Goal: Information Seeking & Learning: Learn about a topic

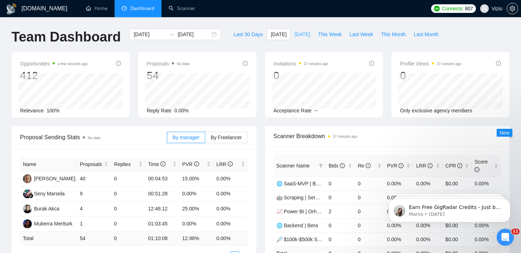
click at [302, 39] on button "[DATE]" at bounding box center [302, 34] width 24 height 11
type input "[DATE]"
click at [314, 37] on button "This Week" at bounding box center [329, 34] width 31 height 11
type input "[DATE]"
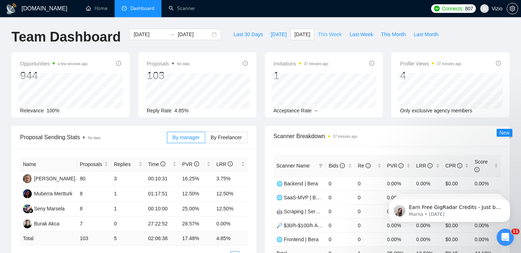
type input "[DATE]"
click at [263, 122] on div "Opportunities a few seconds ago 3112 Relevance 100% Proposals No data 470 Reply…" at bounding box center [260, 89] width 506 height 74
click at [275, 35] on span "[DATE]" at bounding box center [278, 34] width 16 height 8
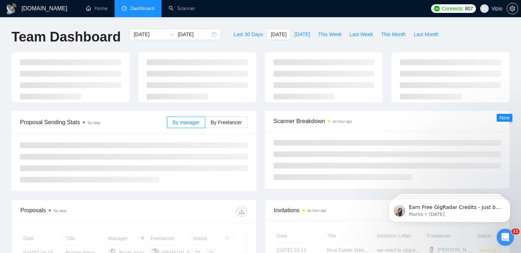
type input "[DATE]"
click at [282, 23] on div "[DOMAIN_NAME] Home Dashboard Scanner Connects: 807 Vizio Team Dashboard [DATE] …" at bounding box center [260, 256] width 521 height 512
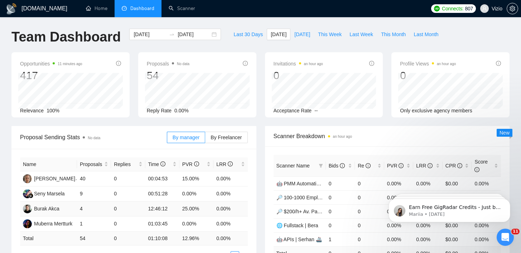
drag, startPoint x: 182, startPoint y: 209, endPoint x: 192, endPoint y: 208, distance: 10.0
click at [183, 208] on td "25.00%" at bounding box center [196, 208] width 34 height 15
drag, startPoint x: 192, startPoint y: 208, endPoint x: 174, endPoint y: 209, distance: 18.6
click at [177, 209] on tr "Burak Akca 4 0 12:46:12 25.00% 0.00%" at bounding box center [134, 208] width 228 height 15
click at [194, 210] on td "25.00%" at bounding box center [196, 208] width 34 height 15
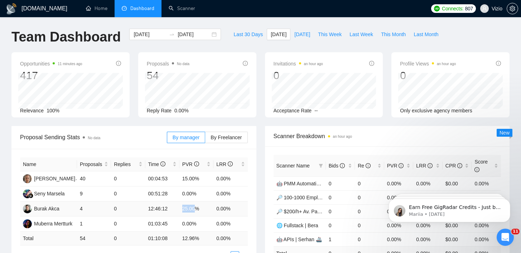
drag, startPoint x: 194, startPoint y: 210, endPoint x: 156, endPoint y: 206, distance: 37.8
click at [171, 208] on tr "Burak Akca 4 0 12:46:12 25.00% 0.00%" at bounding box center [134, 208] width 228 height 15
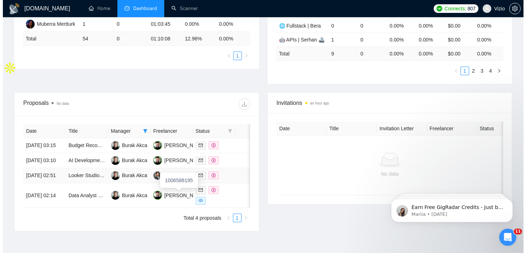
scroll to position [194, 0]
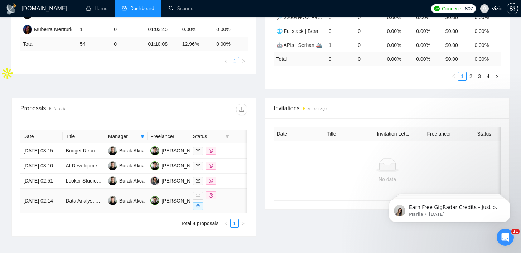
click at [95, 213] on td "Data Analyst Needed to Build Sales Dashboard" at bounding box center [84, 201] width 42 height 25
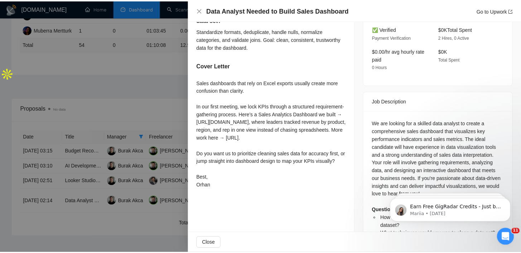
scroll to position [239, 0]
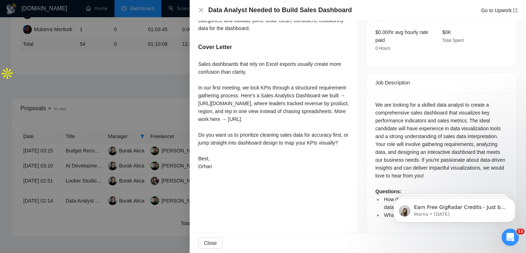
drag, startPoint x: 208, startPoint y: 65, endPoint x: 243, endPoint y: 63, distance: 35.5
click at [223, 63] on div "Sales dashboards that rely on Excel exports usually create more confusion than …" at bounding box center [273, 115] width 151 height 110
click at [273, 62] on div "Sales dashboards that rely on Excel exports usually create more confusion than …" at bounding box center [273, 115] width 151 height 110
click at [305, 62] on div "Sales dashboards that rely on Excel exports usually create more confusion than …" at bounding box center [273, 115] width 151 height 110
drag, startPoint x: 320, startPoint y: 61, endPoint x: 355, endPoint y: 61, distance: 34.3
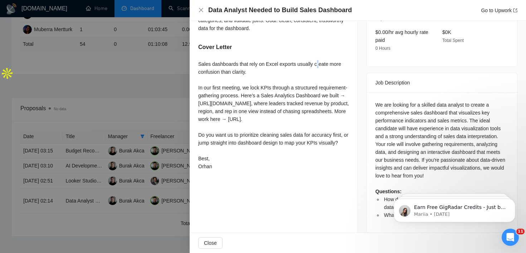
click at [332, 61] on div "Sales dashboards that rely on Excel exports usually create more confusion than …" at bounding box center [273, 115] width 151 height 110
click at [345, 64] on div "Sales dashboards that rely on Excel exports usually create more confusion than …" at bounding box center [273, 115] width 151 height 110
drag, startPoint x: 219, startPoint y: 72, endPoint x: 195, endPoint y: 72, distance: 23.6
click at [213, 72] on div "Sales dashboards that rely on Excel exports usually create more confusion than …" at bounding box center [273, 115] width 151 height 110
drag, startPoint x: 195, startPoint y: 72, endPoint x: 251, endPoint y: 73, distance: 55.8
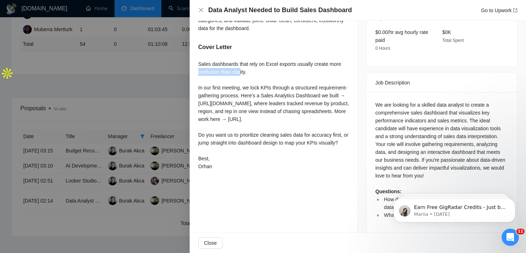
click at [248, 73] on div "How do you deal with outliers or missing values in a dataset? I validate outlie…" at bounding box center [274, 56] width 168 height 250
click at [208, 90] on div "Sales dashboards that rely on Excel exports usually create more confusion than …" at bounding box center [273, 115] width 151 height 110
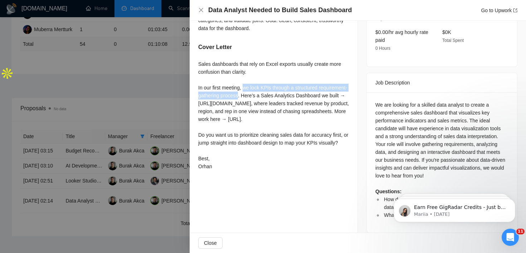
drag, startPoint x: 244, startPoint y: 87, endPoint x: 270, endPoint y: 95, distance: 27.7
click at [270, 95] on div "Sales dashboards that rely on Excel exports usually create more confusion than …" at bounding box center [273, 115] width 151 height 110
drag, startPoint x: 273, startPoint y: 95, endPoint x: 293, endPoint y: 94, distance: 20.8
click at [293, 94] on div "Sales dashboards that rely on Excel exports usually create more confusion than …" at bounding box center [273, 115] width 151 height 110
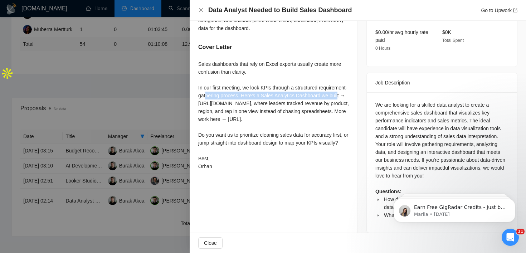
drag, startPoint x: 236, startPoint y: 100, endPoint x: 246, endPoint y: 103, distance: 10.1
click at [246, 103] on div "Sales dashboards that rely on Excel exports usually create more confusion than …" at bounding box center [273, 115] width 151 height 110
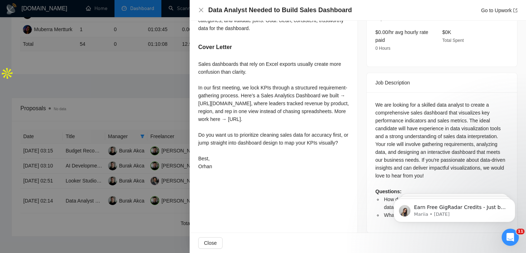
click at [251, 102] on div "Sales dashboards that rely on Excel exports usually create more confusion than …" at bounding box center [273, 115] width 151 height 110
drag, startPoint x: 195, startPoint y: 112, endPoint x: 309, endPoint y: 111, distance: 114.9
click at [299, 111] on div "How do you deal with outliers or missing values in a dataset? I validate outlie…" at bounding box center [274, 56] width 168 height 250
drag, startPoint x: 226, startPoint y: 139, endPoint x: 301, endPoint y: 139, distance: 74.8
click at [286, 138] on div "Sales dashboards that rely on Excel exports usually create more confusion than …" at bounding box center [273, 115] width 151 height 110
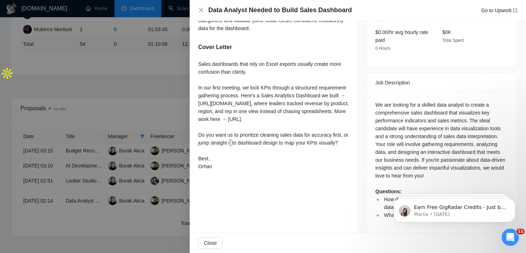
click at [304, 141] on div "Sales dashboards that rely on Excel exports usually create more confusion than …" at bounding box center [273, 115] width 151 height 110
click at [104, 153] on div at bounding box center [263, 126] width 526 height 253
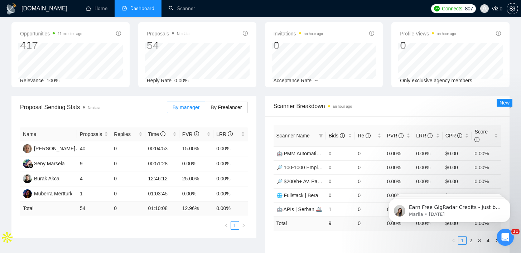
scroll to position [0, 0]
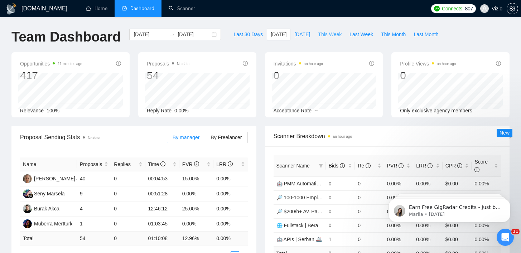
click at [318, 35] on span "This Week" at bounding box center [330, 34] width 24 height 8
type input "[DATE]"
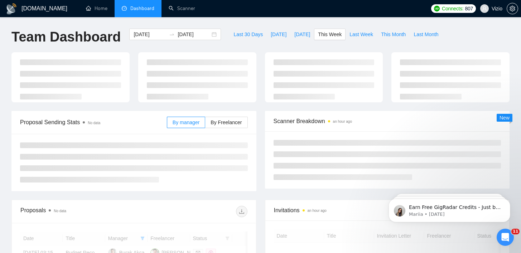
click at [322, 16] on ul "Home Dashboard Scanner" at bounding box center [250, 8] width 353 height 17
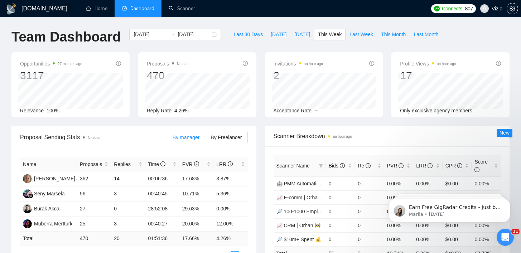
click at [225, 34] on div "Last 30 Days [DATE] [DATE] This Week Last Week This Month Last Month" at bounding box center [335, 41] width 221 height 24
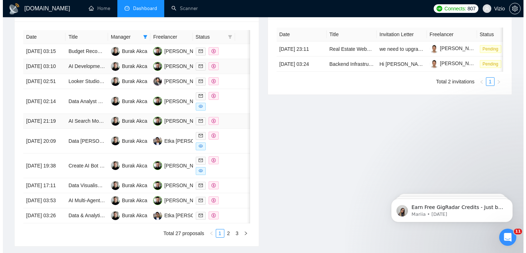
scroll to position [296, 0]
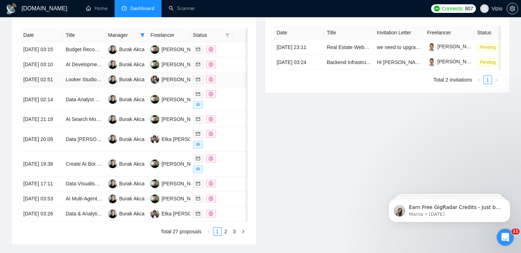
click at [85, 87] on td "Looker Studio Pro for Ecommerce Dashboard" at bounding box center [84, 79] width 42 height 15
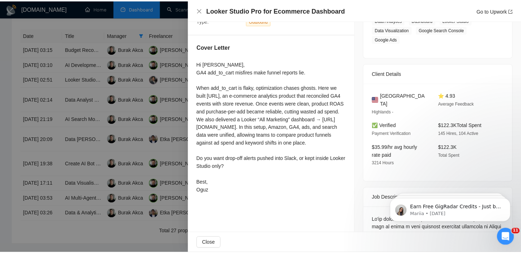
scroll to position [132, 0]
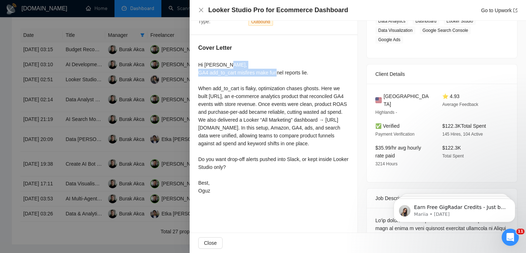
drag, startPoint x: 201, startPoint y: 65, endPoint x: 296, endPoint y: 68, distance: 95.2
click at [296, 68] on div "Hi [PERSON_NAME], GA4 add_to_cart misfires make funnel reports lie. When add_to…" at bounding box center [273, 128] width 151 height 134
click at [292, 68] on div at bounding box center [292, 68] width 0 height 0
click at [262, 44] on div "Cover Letter" at bounding box center [273, 49] width 151 height 11
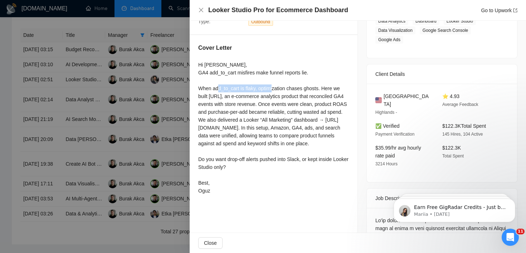
drag, startPoint x: 237, startPoint y: 82, endPoint x: 300, endPoint y: 84, distance: 62.7
click at [299, 84] on div "Hi [PERSON_NAME], GA4 add_to_cart misfires make funnel reports lie. When add_to…" at bounding box center [273, 128] width 151 height 134
click at [295, 83] on div at bounding box center [295, 83] width 0 height 0
click at [135, 96] on div at bounding box center [263, 126] width 526 height 253
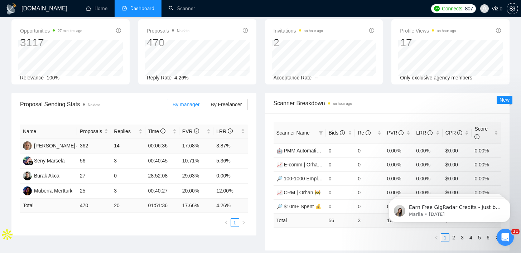
scroll to position [0, 0]
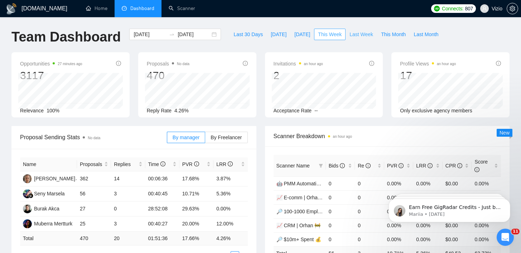
drag, startPoint x: 368, startPoint y: 33, endPoint x: 328, endPoint y: 31, distance: 40.1
click at [328, 31] on div "Last 30 Days [DATE] [DATE] This Week Last Week This Month Last Month" at bounding box center [335, 41] width 221 height 24
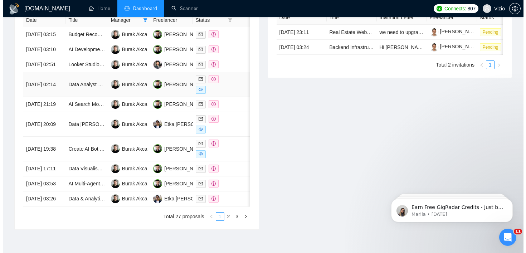
scroll to position [332, 0]
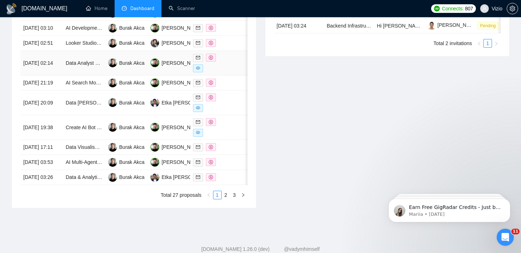
click at [173, 75] on td "[PERSON_NAME]" at bounding box center [168, 63] width 42 height 25
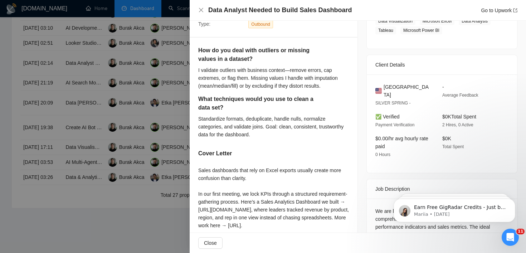
click at [145, 105] on div at bounding box center [263, 126] width 526 height 253
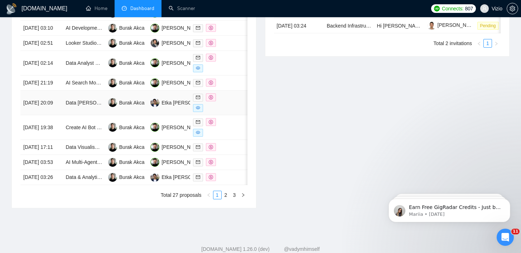
click at [169, 115] on td "Etka [PERSON_NAME]" at bounding box center [168, 103] width 42 height 25
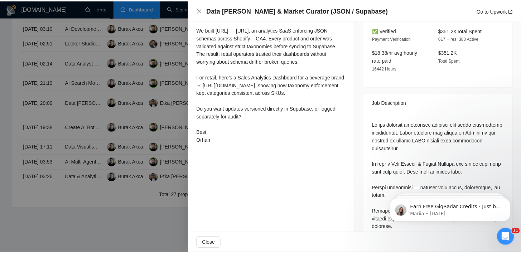
scroll to position [165, 0]
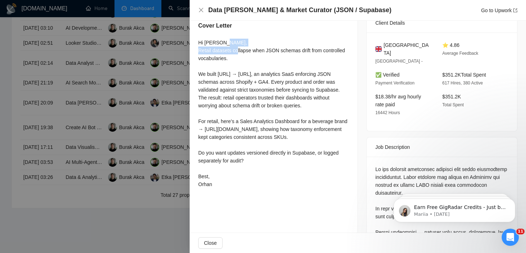
drag, startPoint x: 200, startPoint y: 41, endPoint x: 260, endPoint y: 43, distance: 60.1
click at [259, 43] on div "Hi [PERSON_NAME], Retail datasets collapse when JSON schemas drift from control…" at bounding box center [273, 114] width 151 height 150
click at [164, 61] on div at bounding box center [263, 126] width 526 height 253
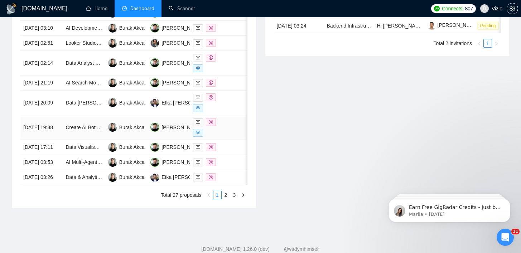
click at [177, 140] on td "[PERSON_NAME]" at bounding box center [168, 127] width 42 height 25
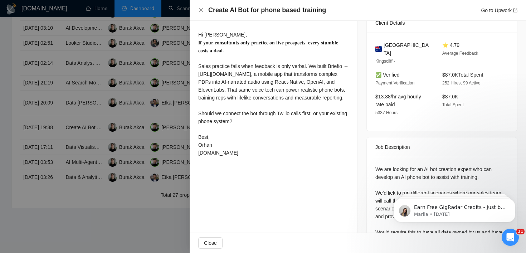
click at [169, 113] on div at bounding box center [263, 126] width 526 height 253
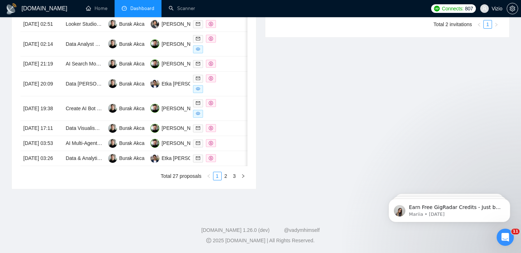
scroll to position [385, 0]
click at [228, 180] on link "2" at bounding box center [226, 176] width 8 height 8
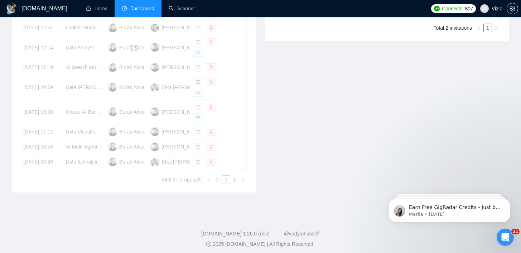
scroll to position [299, 0]
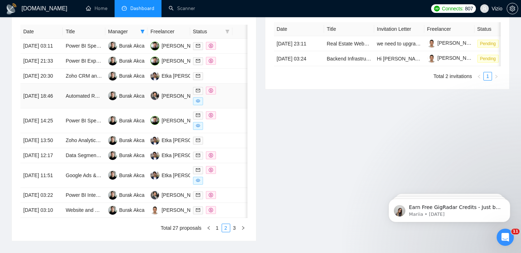
click at [171, 108] on td "[PERSON_NAME] Yalcin" at bounding box center [168, 96] width 42 height 25
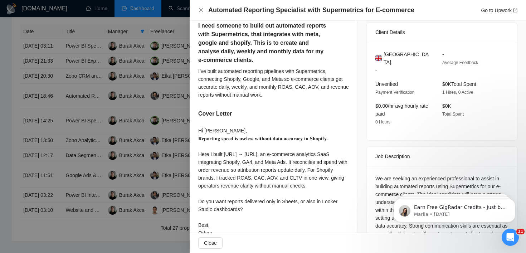
click at [177, 145] on div at bounding box center [263, 126] width 526 height 253
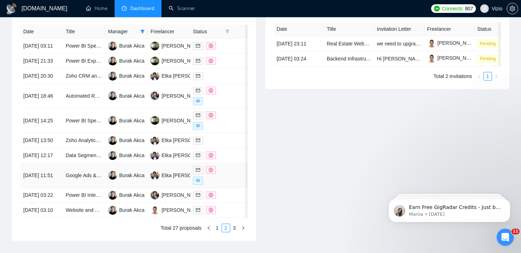
click at [177, 188] on td "Etka [PERSON_NAME]" at bounding box center [168, 175] width 42 height 25
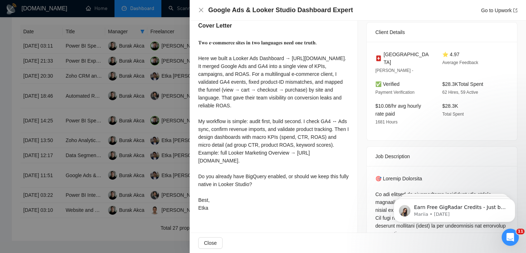
click at [150, 167] on div at bounding box center [263, 126] width 526 height 253
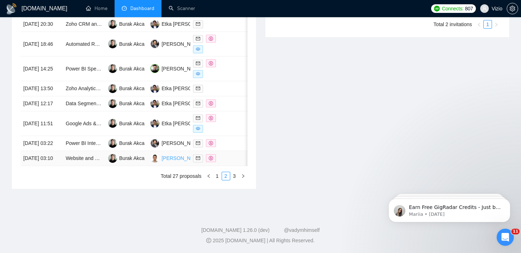
scroll to position [403, 0]
click at [234, 173] on link "3" at bounding box center [234, 176] width 8 height 8
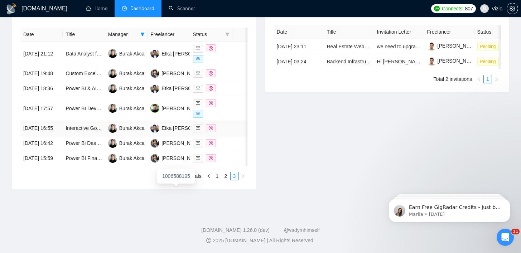
scroll to position [300, 0]
click at [92, 121] on td "Power BI Developer Needed for Automated Sales Dashboard" at bounding box center [84, 108] width 42 height 25
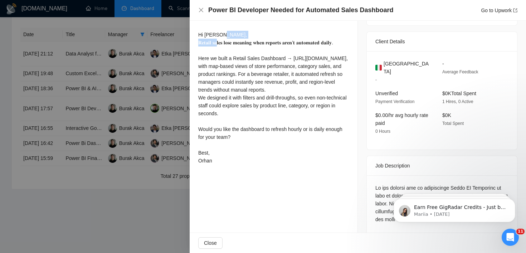
drag, startPoint x: 226, startPoint y: 42, endPoint x: 304, endPoint y: 37, distance: 78.9
click at [304, 37] on div "Hi [PERSON_NAME], 𝐑𝐞𝐭𝐚𝐢𝐥 𝐬𝐚𝐥𝐞𝐬 𝐥𝐨𝐬𝐞 𝐦𝐞𝐚𝐧𝐢𝐧𝐠 𝐰𝐡𝐞𝐧 𝐫𝐞𝐩𝐨𝐫𝐭𝐬 𝐚𝐫𝐞𝐧’𝐭 𝐚𝐮𝐭𝐨𝐦𝐚𝐭𝐞𝐝 𝐝𝐚𝐢𝐥𝐲…" at bounding box center [273, 98] width 151 height 134
click at [299, 44] on div "Hi [PERSON_NAME], 𝐑𝐞𝐭𝐚𝐢𝐥 𝐬𝐚𝐥𝐞𝐬 𝐥𝐨𝐬𝐞 𝐦𝐞𝐚𝐧𝐢𝐧𝐠 𝐰𝐡𝐞𝐧 𝐫𝐞𝐩𝐨𝐫𝐭𝐬 𝐚𝐫𝐞𝐧’𝐭 𝐚𝐮𝐭𝐨𝐦𝐚𝐭𝐞𝐝 𝐝𝐚𝐢𝐥𝐲…" at bounding box center [273, 98] width 151 height 134
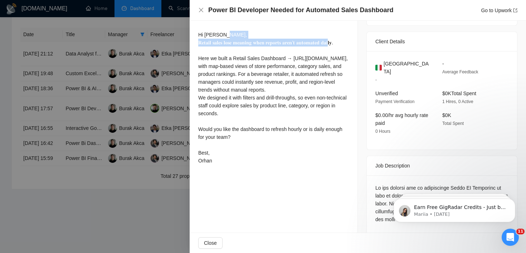
click at [299, 44] on div "Hi [PERSON_NAME], 𝐑𝐞𝐭𝐚𝐢𝐥 𝐬𝐚𝐥𝐞𝐬 𝐥𝐨𝐬𝐞 𝐦𝐞𝐚𝐧𝐢𝐧𝐠 𝐰𝐡𝐞𝐧 𝐫𝐞𝐩𝐨𝐫𝐭𝐬 𝐚𝐫𝐞𝐧’𝐭 𝐚𝐮𝐭𝐨𝐦𝐚𝐭𝐞𝐝 𝐝𝐚𝐢𝐥𝐲…" at bounding box center [273, 98] width 151 height 134
click at [107, 113] on div at bounding box center [263, 126] width 526 height 253
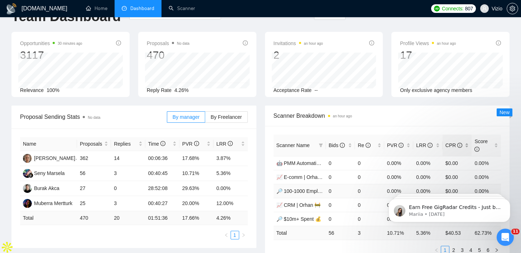
scroll to position [0, 0]
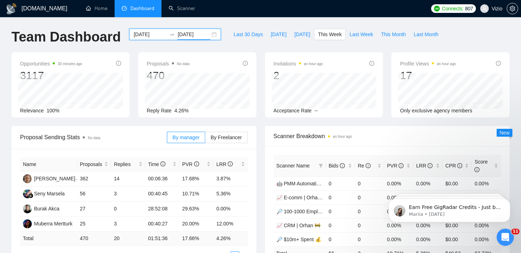
click at [201, 38] on input "[DATE]" at bounding box center [193, 34] width 33 height 8
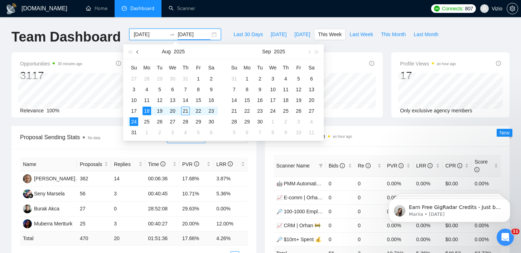
click at [134, 49] on button "button" at bounding box center [138, 51] width 8 height 14
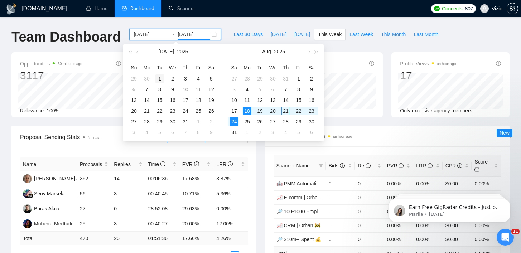
type input "[DATE]"
click at [157, 76] on div "1" at bounding box center [159, 78] width 9 height 9
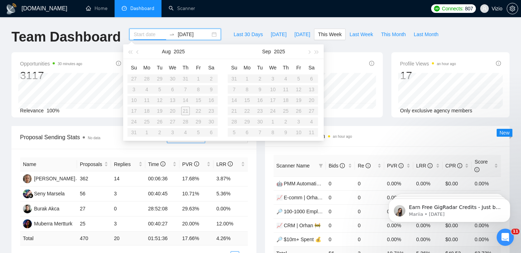
type input "[DATE]"
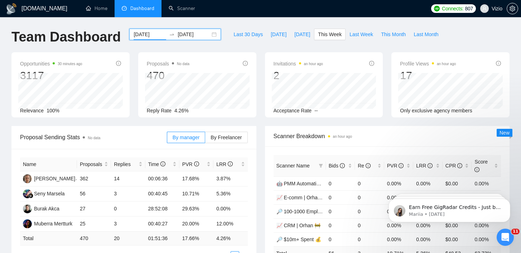
click at [152, 34] on input "[DATE]" at bounding box center [149, 34] width 33 height 8
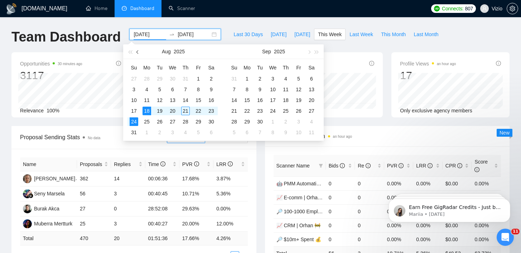
click at [139, 54] on button "button" at bounding box center [138, 51] width 8 height 14
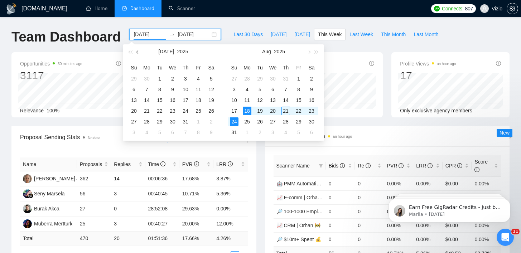
click at [139, 54] on button "button" at bounding box center [138, 51] width 8 height 14
type input "[DATE]"
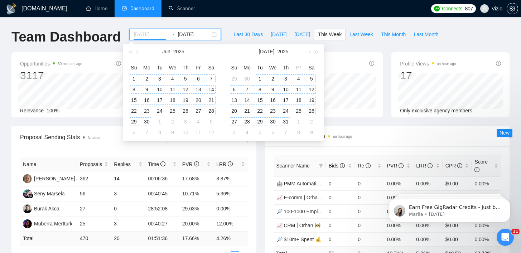
click at [137, 77] on div "1" at bounding box center [134, 78] width 9 height 9
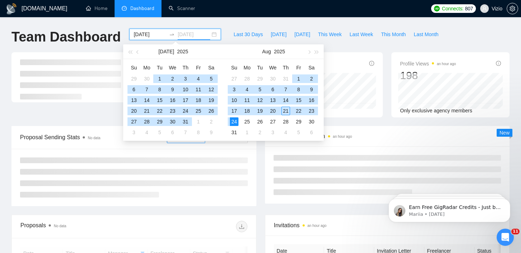
click at [233, 121] on div "24" at bounding box center [234, 121] width 9 height 9
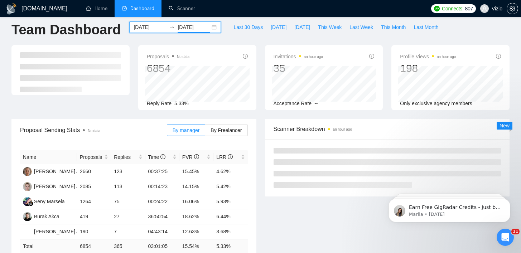
scroll to position [8, 0]
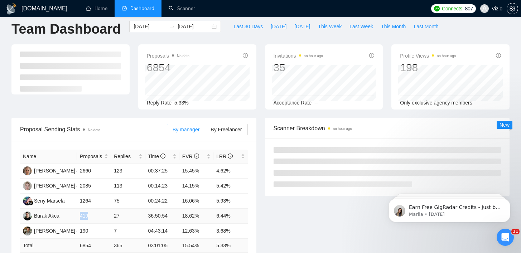
drag, startPoint x: 93, startPoint y: 214, endPoint x: 81, endPoint y: 213, distance: 12.9
click at [81, 214] on td "419" at bounding box center [94, 216] width 34 height 15
click at [104, 215] on td "419" at bounding box center [94, 216] width 34 height 15
drag, startPoint x: 105, startPoint y: 216, endPoint x: 124, endPoint y: 215, distance: 18.6
click at [124, 215] on tr "Burak Akca 419 27 36:50:54 18.62% 6.44%" at bounding box center [134, 216] width 228 height 15
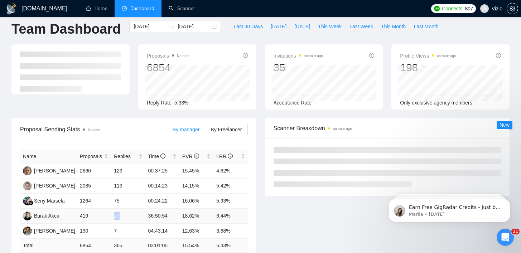
click at [124, 215] on td "27" at bounding box center [128, 216] width 34 height 15
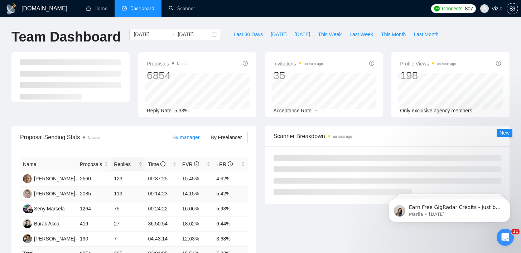
scroll to position [0, 0]
click at [190, 36] on input "[DATE]" at bounding box center [193, 34] width 33 height 8
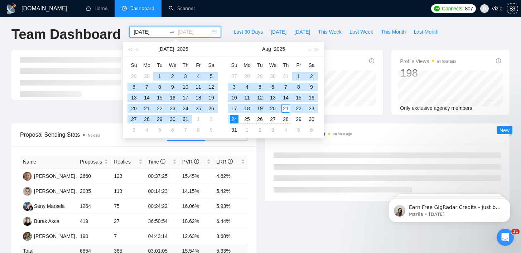
type input "[DATE]"
click at [286, 104] on div "21" at bounding box center [285, 108] width 9 height 9
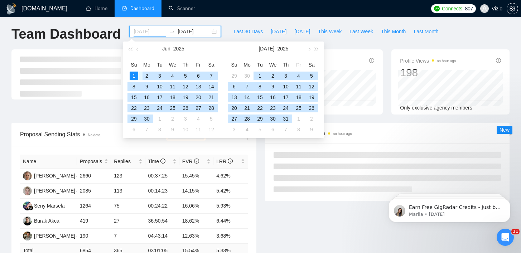
type input "[DATE]"
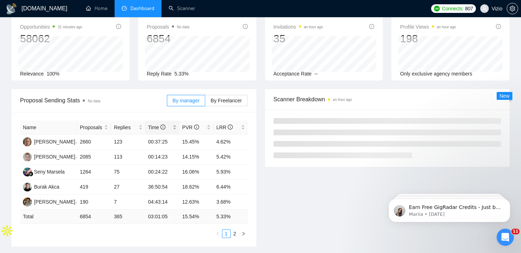
scroll to position [80, 0]
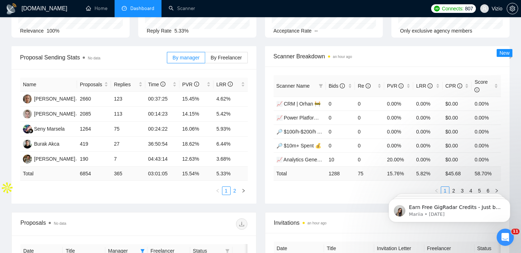
click at [236, 192] on link "2" at bounding box center [235, 191] width 8 height 8
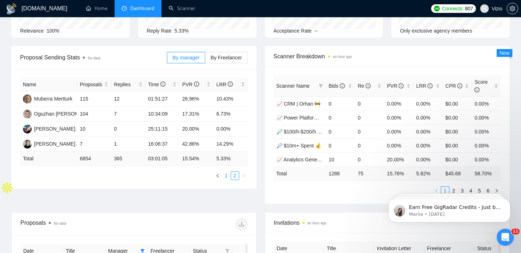
click at [226, 176] on link "1" at bounding box center [226, 176] width 8 height 8
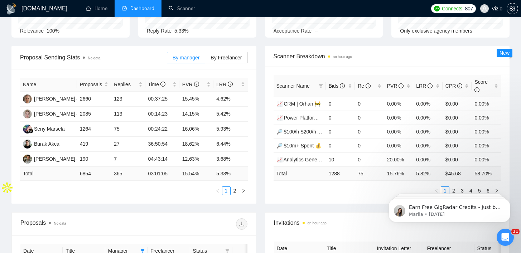
click at [236, 187] on link "2" at bounding box center [235, 191] width 8 height 8
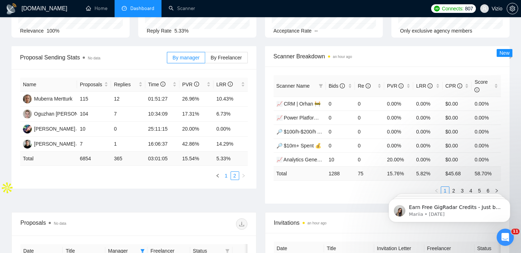
click at [227, 179] on link "1" at bounding box center [226, 176] width 8 height 8
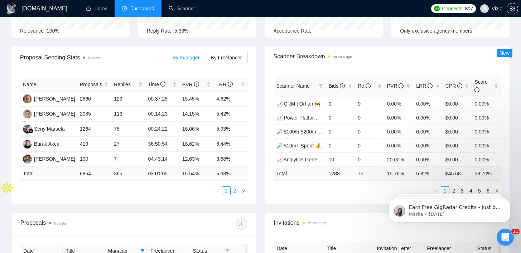
click at [233, 189] on link "2" at bounding box center [235, 191] width 8 height 8
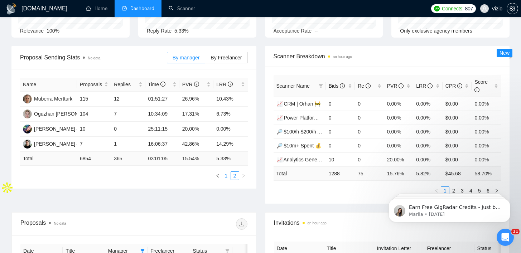
click at [225, 178] on link "1" at bounding box center [226, 176] width 8 height 8
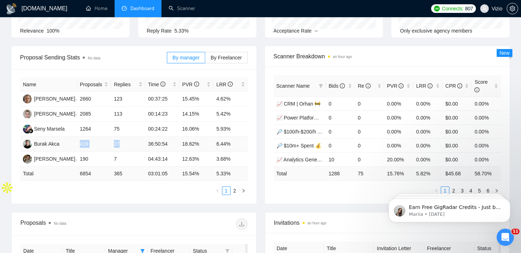
drag, startPoint x: 75, startPoint y: 144, endPoint x: 137, endPoint y: 144, distance: 62.3
click at [137, 144] on tr "Burak Akca 419 27 36:50:54 18.62% 6.44%" at bounding box center [134, 144] width 228 height 15
click at [136, 144] on td "27" at bounding box center [128, 144] width 34 height 15
drag, startPoint x: 136, startPoint y: 144, endPoint x: 79, endPoint y: 143, distance: 56.9
click at [79, 143] on tr "Burak Akca 419 27 36:50:54 18.62% 6.44%" at bounding box center [134, 144] width 228 height 15
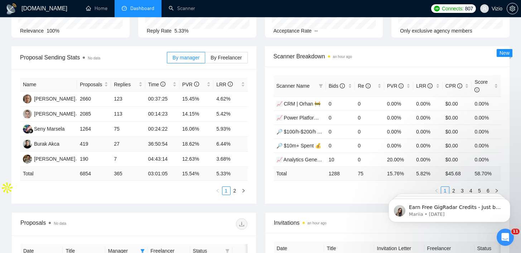
click at [69, 146] on td "Burak Akca" at bounding box center [48, 144] width 57 height 15
click at [231, 190] on link "2" at bounding box center [235, 191] width 8 height 8
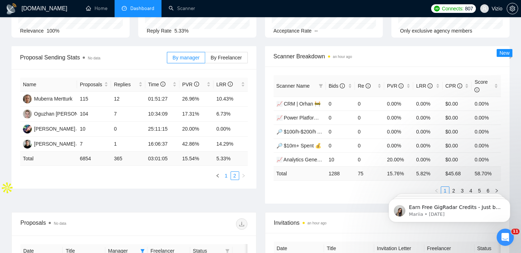
click at [223, 176] on link "1" at bounding box center [226, 176] width 8 height 8
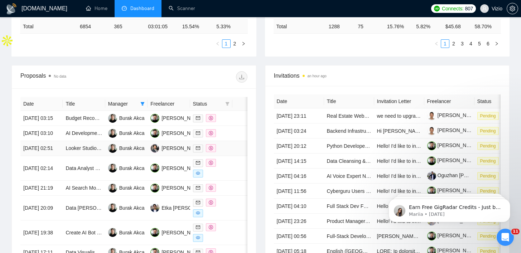
scroll to position [242, 0]
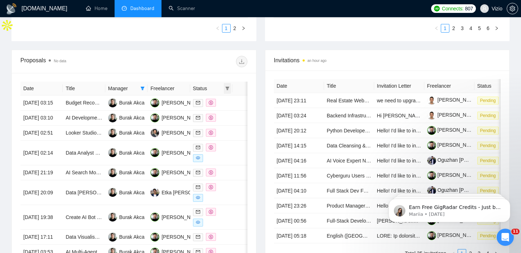
click at [226, 86] on span at bounding box center [227, 88] width 7 height 11
click at [221, 98] on span "Chat" at bounding box center [209, 102] width 34 height 8
checkbox input "true"
click at [201, 66] on div at bounding box center [190, 61] width 113 height 11
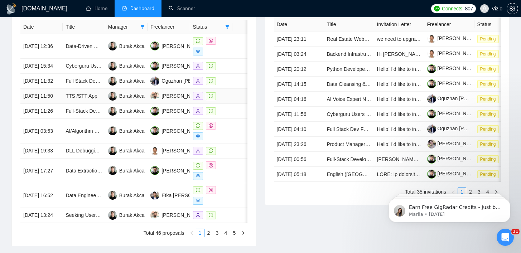
scroll to position [386, 0]
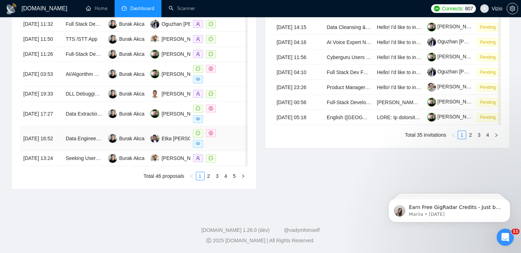
click at [101, 151] on td "Data Engineer for ETL/ELT Pipeline Setup" at bounding box center [84, 138] width 42 height 25
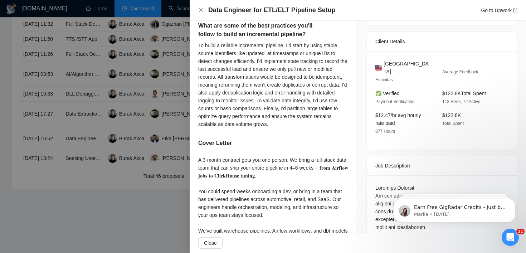
click at [158, 125] on div at bounding box center [263, 126] width 526 height 253
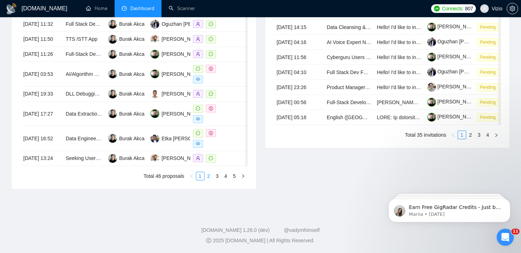
click at [210, 180] on link "2" at bounding box center [209, 176] width 8 height 8
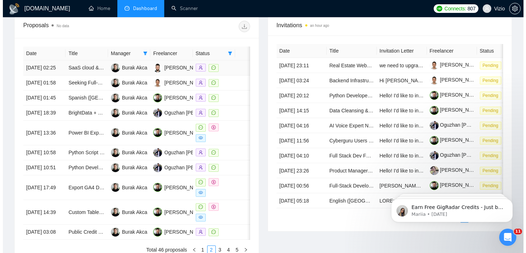
scroll to position [294, 0]
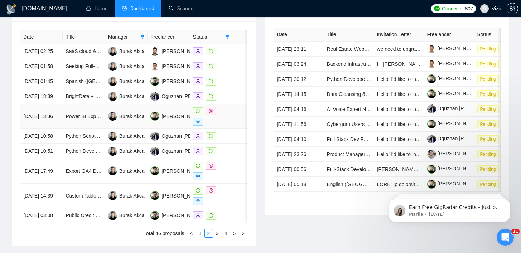
click at [91, 129] on td "Power BI Expert Needed for Report Audit and Optimization" at bounding box center [84, 116] width 42 height 25
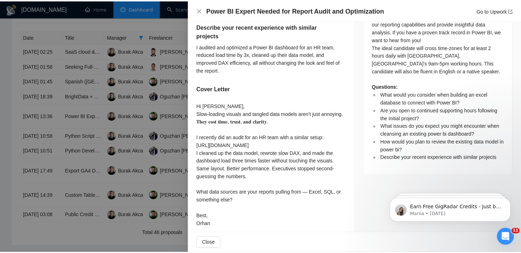
scroll to position [381, 0]
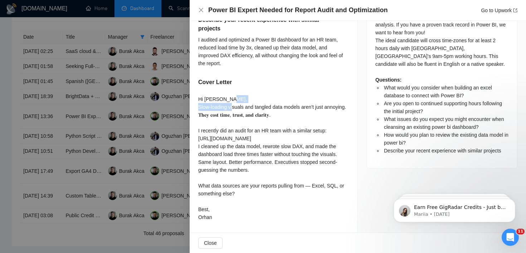
drag, startPoint x: 197, startPoint y: 108, endPoint x: 250, endPoint y: 110, distance: 52.6
click at [249, 110] on div "What would you consider when building an excel database to connect with Power B…" at bounding box center [274, 18] width 168 height 429
click at [245, 110] on div at bounding box center [245, 110] width 0 height 0
click at [258, 110] on div "Hi [PERSON_NAME], Slow-loading visuals and tangled data models aren’t just anno…" at bounding box center [273, 158] width 151 height 126
drag, startPoint x: 223, startPoint y: 116, endPoint x: 316, endPoint y: 116, distance: 93.0
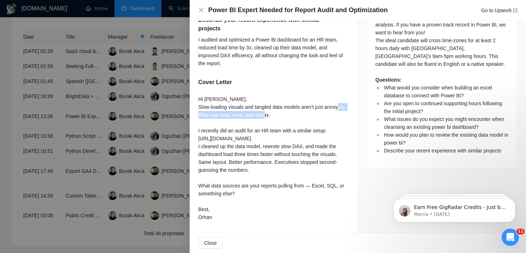
click at [316, 116] on div "Hi [PERSON_NAME], Slow-loading visuals and tangled data models aren’t just anno…" at bounding box center [273, 158] width 151 height 126
click at [247, 107] on div "Hi [PERSON_NAME], Slow-loading visuals and tangled data models aren’t just anno…" at bounding box center [273, 158] width 151 height 126
click at [133, 153] on div at bounding box center [263, 126] width 526 height 253
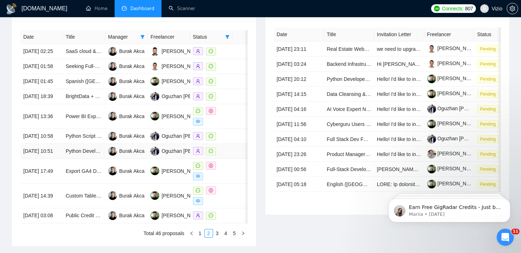
click at [99, 159] on td "Python Developer for Social Media/Creator Platform Data Automation & Dashboardi…" at bounding box center [84, 151] width 42 height 15
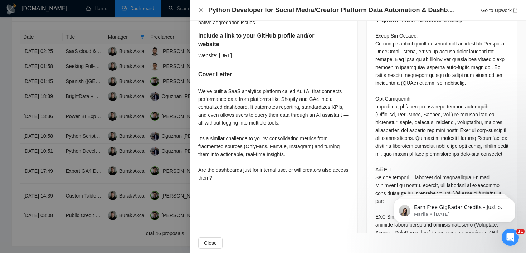
click at [108, 176] on div at bounding box center [263, 126] width 526 height 253
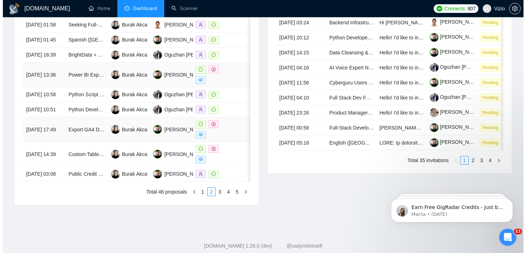
scroll to position [352, 0]
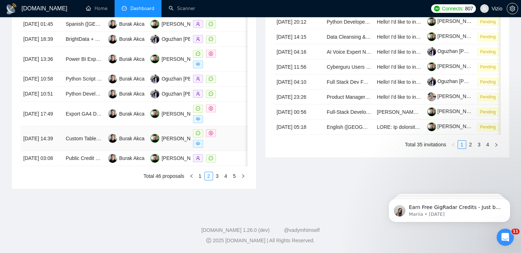
click at [96, 151] on td "Custom Tableau Dashboard Development" at bounding box center [84, 138] width 42 height 25
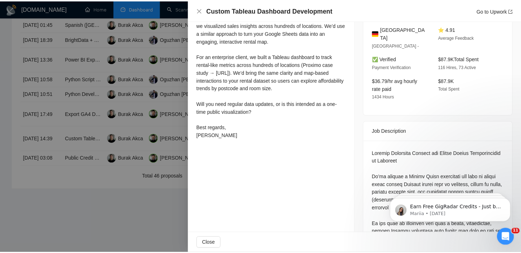
scroll to position [141, 0]
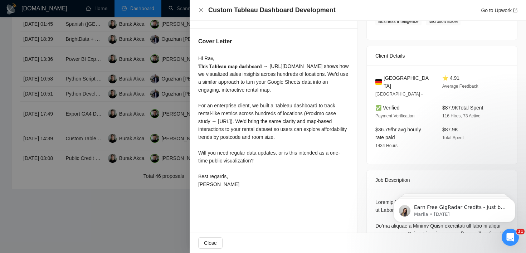
click at [98, 141] on div at bounding box center [263, 126] width 526 height 253
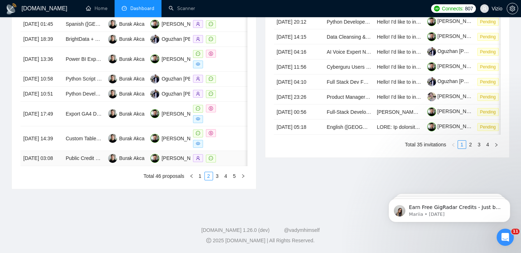
click at [99, 166] on td "Public Credit Funds Screener" at bounding box center [84, 158] width 42 height 15
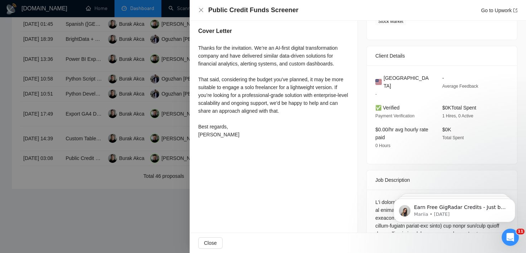
click at [214, 128] on div "Thanks for the invitation. We’re an AI-first digital transformation company and…" at bounding box center [273, 91] width 151 height 94
click at [181, 146] on div at bounding box center [263, 126] width 526 height 253
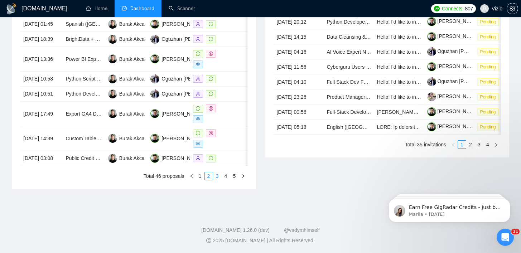
click at [217, 180] on link "3" at bounding box center [217, 176] width 8 height 8
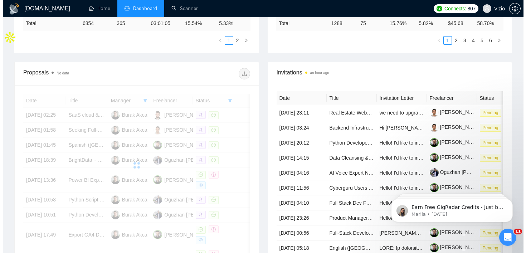
scroll to position [229, 0]
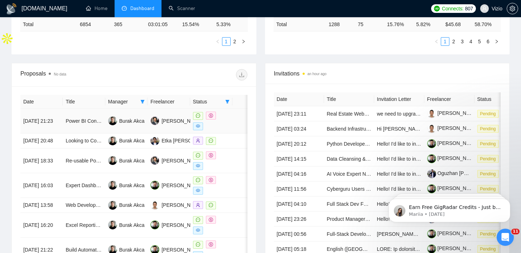
click at [102, 128] on td "Power BI Consultant" at bounding box center [84, 121] width 42 height 25
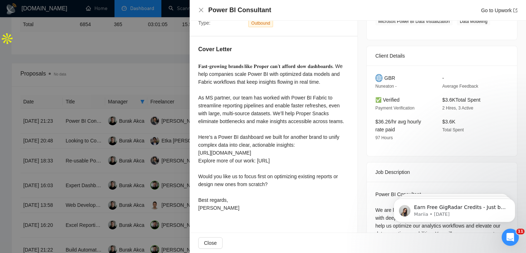
click at [124, 168] on div at bounding box center [263, 126] width 526 height 253
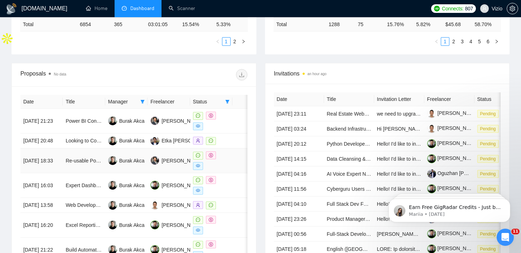
click at [95, 173] on td "Re-usable Power BI Connector to API of a SaaS solution" at bounding box center [84, 160] width 42 height 25
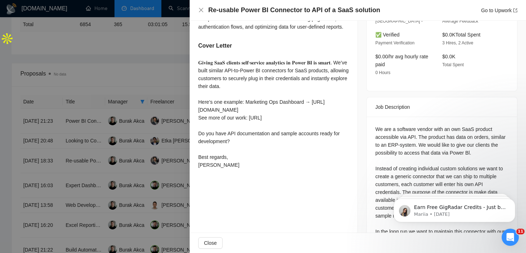
scroll to position [220, 0]
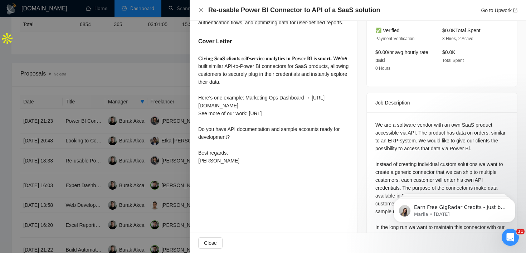
click at [118, 118] on div at bounding box center [263, 126] width 526 height 253
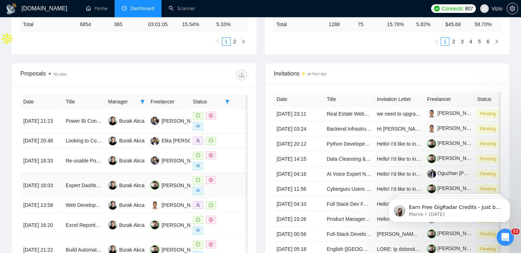
click at [91, 198] on td "Expert Dashboard Developer for Restaurant Analytics" at bounding box center [84, 185] width 42 height 25
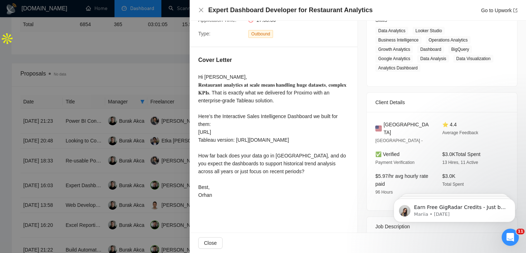
scroll to position [142, 0]
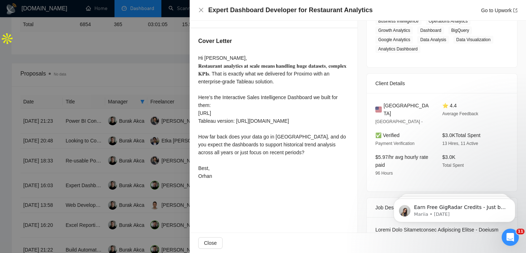
click at [128, 153] on div at bounding box center [263, 126] width 526 height 253
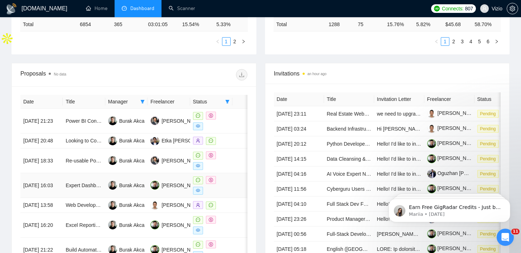
click at [87, 196] on td "Expert Dashboard Developer for Restaurant Analytics" at bounding box center [84, 185] width 42 height 25
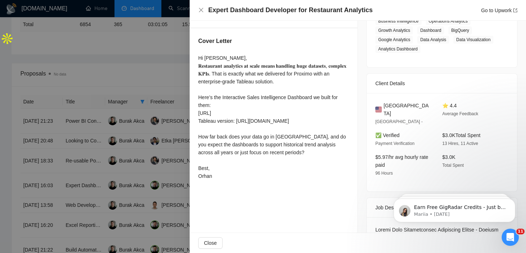
click at [138, 156] on div at bounding box center [263, 126] width 526 height 253
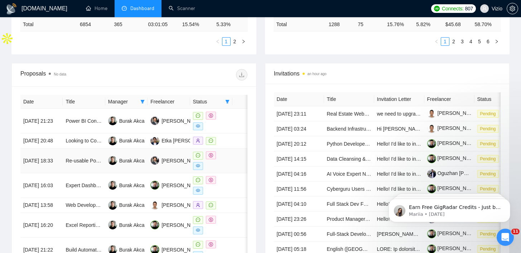
click at [87, 173] on td "Re-usable Power BI Connector to API of a SaaS solution" at bounding box center [84, 160] width 42 height 25
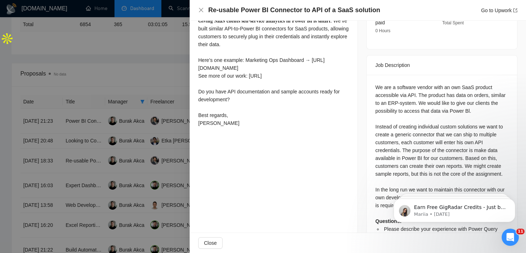
scroll to position [219, 0]
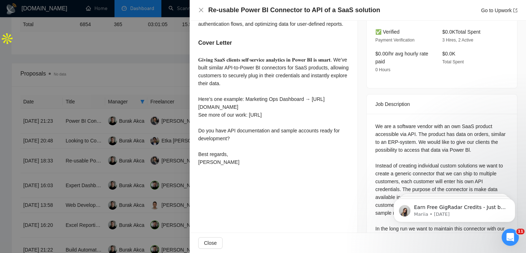
click at [235, 63] on div "𝐆𝐢𝐯𝐢𝐧𝐠 𝐒𝐚𝐚𝐒 𝐜𝐥𝐢𝐞𝐧𝐭𝐬 𝐬𝐞𝐥𝐟-𝐬𝐞𝐫𝐯𝐢𝐜𝐞 𝐚𝐧𝐚𝐥𝐲𝐭𝐢𝐜𝐬 𝐢𝐧 𝐏𝐨𝐰𝐞𝐫 𝐁𝐈 𝐢𝐬 𝐬𝐦𝐚𝐫𝐭. We’ve built si…" at bounding box center [273, 111] width 151 height 110
drag, startPoint x: 234, startPoint y: 61, endPoint x: 263, endPoint y: 62, distance: 29.0
click at [263, 62] on div "𝐆𝐢𝐯𝐢𝐧𝐠 𝐒𝐚𝐚𝐒 𝐜𝐥𝐢𝐞𝐧𝐭𝐬 𝐬𝐞𝐥𝐟-𝐬𝐞𝐫𝐯𝐢𝐜𝐞 𝐚𝐧𝐚𝐥𝐲𝐭𝐢𝐜𝐬 𝐢𝐧 𝐏𝐨𝐰𝐞𝐫 𝐁𝐈 𝐢𝐬 𝐬𝐦𝐚𝐫𝐭. We’ve built si…" at bounding box center [273, 111] width 151 height 110
click at [270, 62] on div "𝐆𝐢𝐯𝐢𝐧𝐠 𝐒𝐚𝐚𝐒 𝐜𝐥𝐢𝐞𝐧𝐭𝐬 𝐬𝐞𝐥𝐟-𝐬𝐞𝐫𝐯𝐢𝐜𝐞 𝐚𝐧𝐚𝐥𝐲𝐭𝐢𝐜𝐬 𝐢𝐧 𝐏𝐨𝐰𝐞𝐫 𝐁𝐈 𝐢𝐬 𝐬𝐦𝐚𝐫𝐭. We’ve built si…" at bounding box center [273, 111] width 151 height 110
drag, startPoint x: 280, startPoint y: 60, endPoint x: 317, endPoint y: 60, distance: 37.2
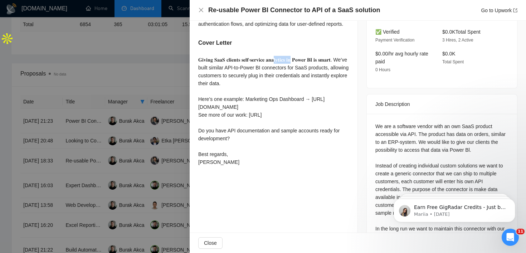
click at [308, 60] on div "𝐆𝐢𝐯𝐢𝐧𝐠 𝐒𝐚𝐚𝐒 𝐜𝐥𝐢𝐞𝐧𝐭𝐬 𝐬𝐞𝐥𝐟-𝐬𝐞𝐫𝐯𝐢𝐜𝐞 𝐚𝐧𝐚𝐥𝐲𝐭𝐢𝐜𝐬 𝐢𝐧 𝐏𝐨𝐰𝐞𝐫 𝐁𝐈 𝐢𝐬 𝐬𝐦𝐚𝐫𝐭. We’ve built si…" at bounding box center [273, 111] width 151 height 110
click at [325, 60] on div "𝐆𝐢𝐯𝐢𝐧𝐠 𝐒𝐚𝐚𝐒 𝐜𝐥𝐢𝐞𝐧𝐭𝐬 𝐬𝐞𝐥𝐟-𝐬𝐞𝐫𝐯𝐢𝐜𝐞 𝐚𝐧𝐚𝐥𝐲𝐭𝐢𝐜𝐬 𝐢𝐧 𝐏𝐨𝐰𝐞𝐫 𝐁𝐈 𝐢𝐬 𝐬𝐦𝐚𝐫𝐭. We’ve built si…" at bounding box center [273, 111] width 151 height 110
click at [349, 60] on div "Please describe your experience with Power Query SDK and creation of Power BI C…" at bounding box center [274, 68] width 168 height 218
drag, startPoint x: 207, startPoint y: 68, endPoint x: 257, endPoint y: 68, distance: 49.4
click at [255, 68] on div "𝐆𝐢𝐯𝐢𝐧𝐠 𝐒𝐚𝐚𝐒 𝐜𝐥𝐢𝐞𝐧𝐭𝐬 𝐬𝐞𝐥𝐟-𝐬𝐞𝐫𝐯𝐢𝐜𝐞 𝐚𝐧𝐚𝐥𝐲𝐭𝐢𝐜𝐬 𝐢𝐧 𝐏𝐨𝐰𝐞𝐫 𝐁𝐈 𝐢𝐬 𝐬𝐦𝐚𝐫𝐭. We’ve built si…" at bounding box center [273, 111] width 151 height 110
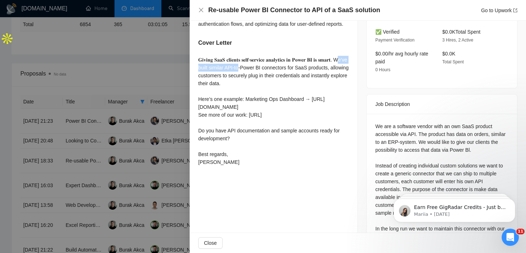
click at [257, 68] on div "𝐆𝐢𝐯𝐢𝐧𝐠 𝐒𝐚𝐚𝐒 𝐜𝐥𝐢𝐞𝐧𝐭𝐬 𝐬𝐞𝐥𝐟-𝐬𝐞𝐫𝐯𝐢𝐜𝐞 𝐚𝐧𝐚𝐥𝐲𝐭𝐢𝐜𝐬 𝐢𝐧 𝐏𝐨𝐰𝐞𝐫 𝐁𝐈 𝐢𝐬 𝐬𝐦𝐚𝐫𝐭. We’ve built si…" at bounding box center [273, 111] width 151 height 110
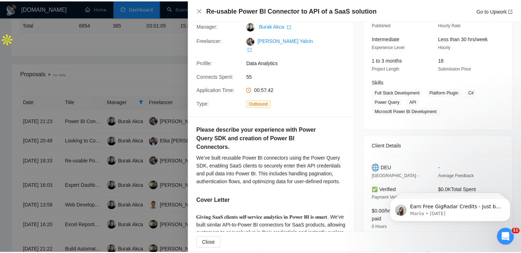
scroll to position [0, 0]
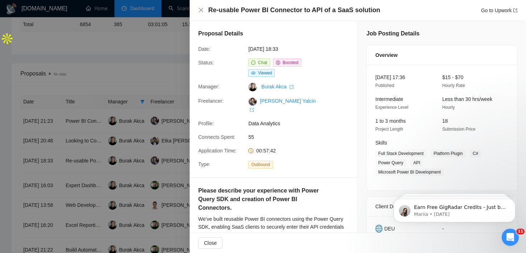
click at [126, 137] on div at bounding box center [263, 126] width 526 height 253
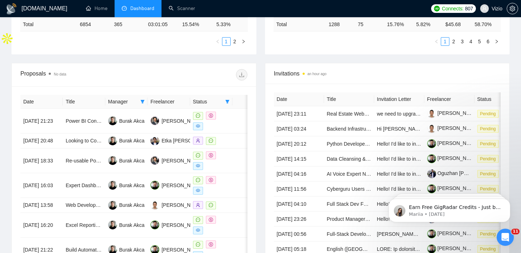
click at [364, 66] on div "Invitations an hour ago" at bounding box center [387, 73] width 227 height 20
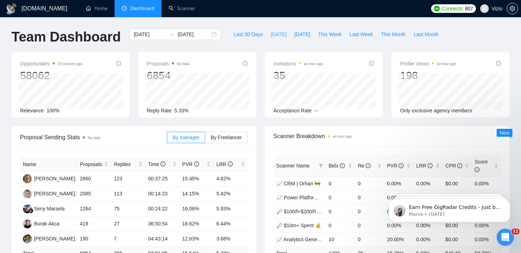
click at [273, 30] on button "[DATE]" at bounding box center [279, 34] width 24 height 11
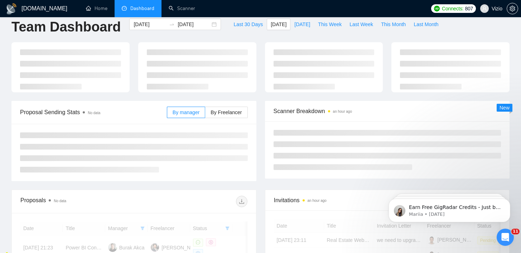
scroll to position [15, 0]
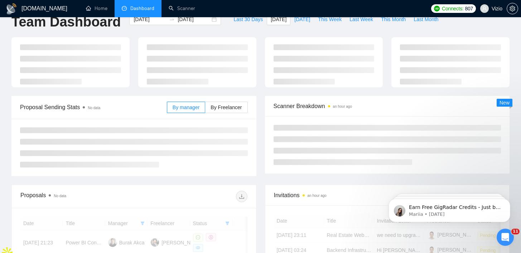
click at [155, 111] on div "Proposal Sending Stats No data By manager By Freelancer" at bounding box center [134, 107] width 228 height 23
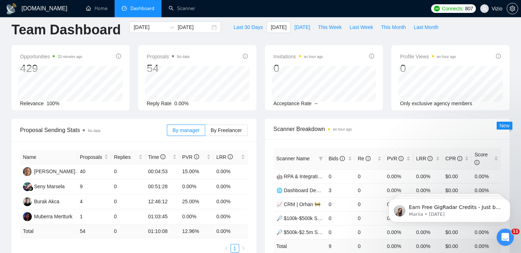
scroll to position [0, 0]
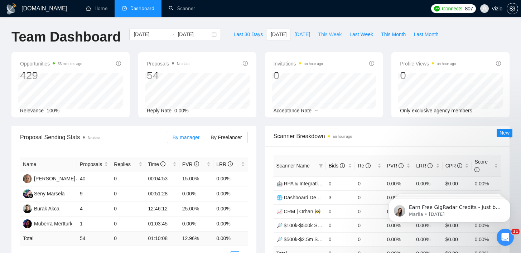
click at [321, 34] on span "This Week" at bounding box center [330, 34] width 24 height 8
type input "[DATE]"
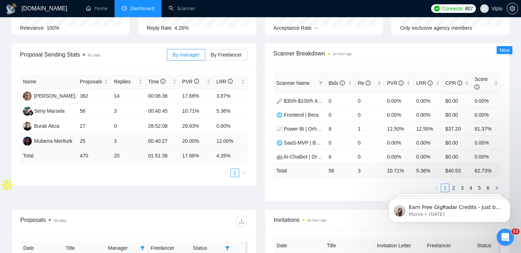
scroll to position [172, 0]
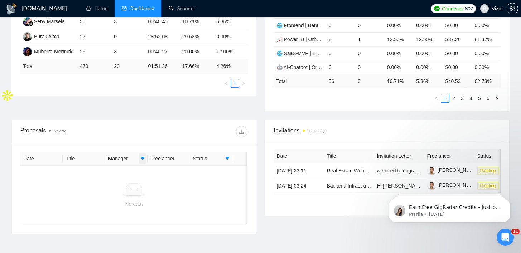
click at [143, 160] on icon "filter" at bounding box center [143, 159] width 4 height 4
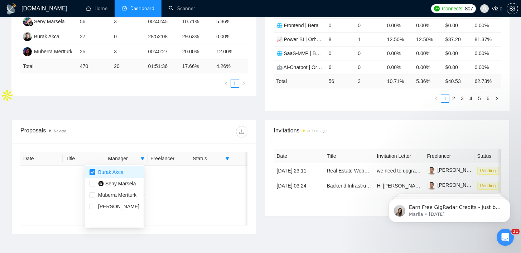
click at [156, 135] on div at bounding box center [190, 131] width 113 height 11
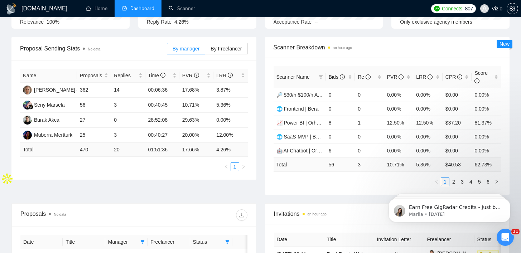
scroll to position [0, 0]
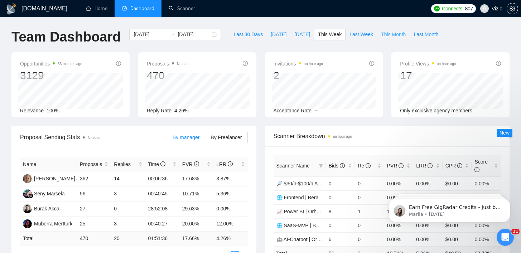
click at [402, 34] on span "This Month" at bounding box center [393, 34] width 25 height 8
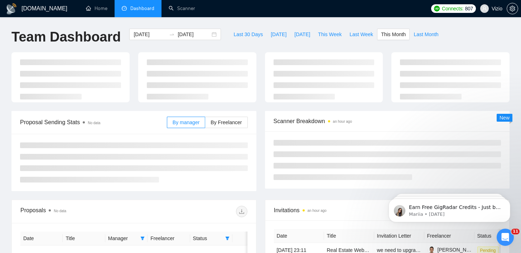
type input "[DATE]"
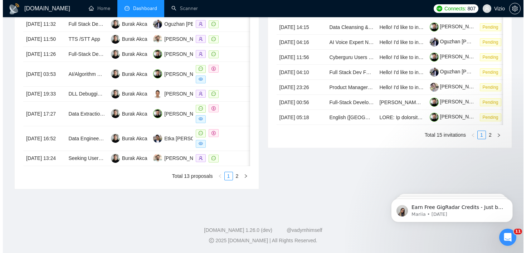
scroll to position [405, 0]
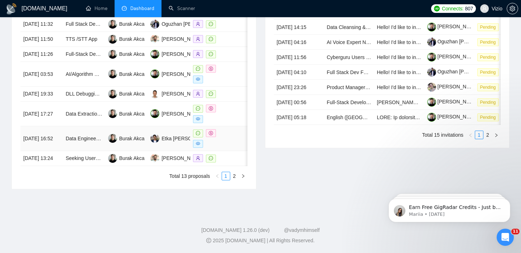
click at [100, 137] on td "Data Engineer for ETL/ELT Pipeline Setup" at bounding box center [84, 138] width 42 height 25
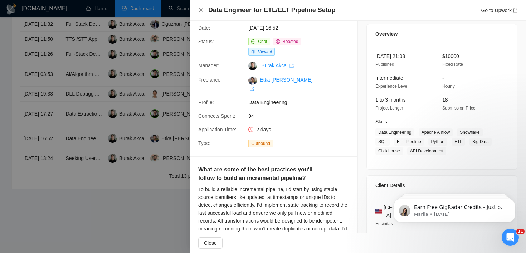
scroll to position [128, 0]
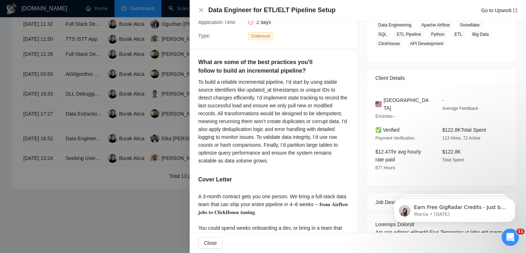
click at [122, 208] on div at bounding box center [263, 126] width 526 height 253
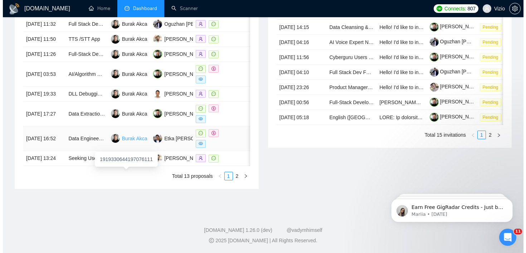
scroll to position [384, 0]
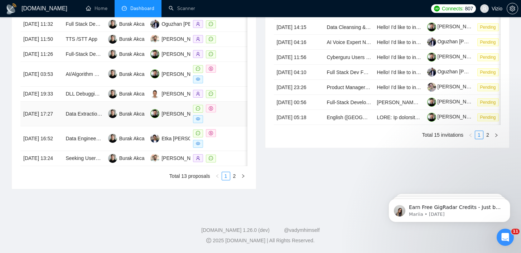
click at [98, 126] on td "Data Extraction and Web Setup for Real Estate Purchase Agreements" at bounding box center [84, 114] width 42 height 25
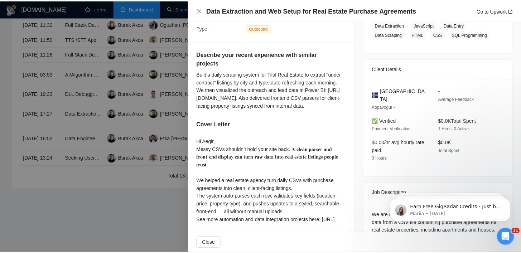
scroll to position [240, 0]
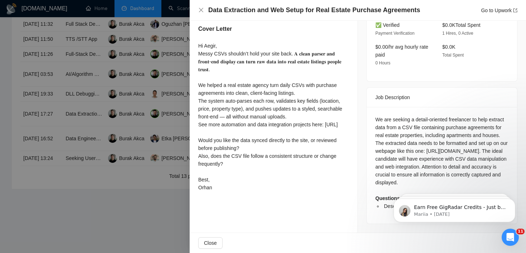
click at [135, 150] on div at bounding box center [263, 126] width 526 height 253
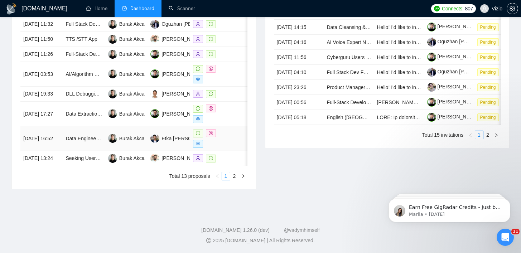
click at [101, 151] on td "Data Engineer for ETL/ELT Pipeline Setup" at bounding box center [84, 138] width 42 height 25
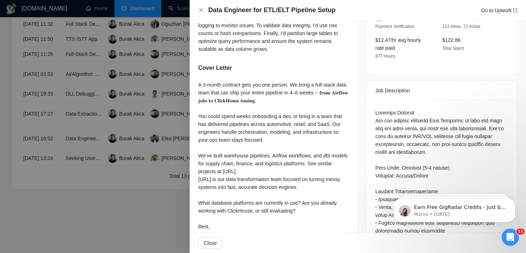
click at [189, 154] on div at bounding box center [263, 126] width 526 height 253
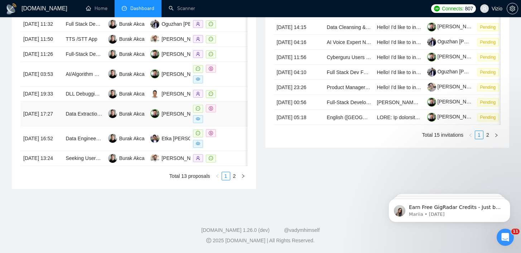
click at [86, 126] on td "Data Extraction and Web Setup for Real Estate Purchase Agreements" at bounding box center [84, 114] width 42 height 25
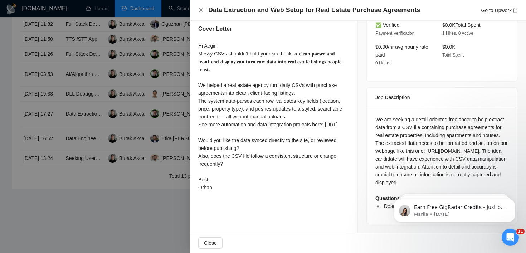
click at [152, 130] on div at bounding box center [263, 126] width 526 height 253
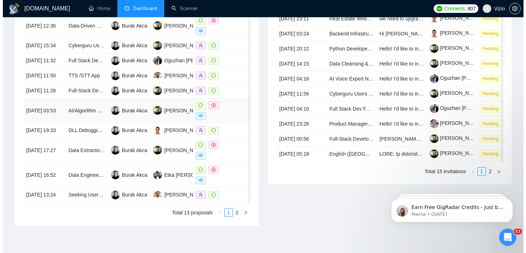
scroll to position [311, 0]
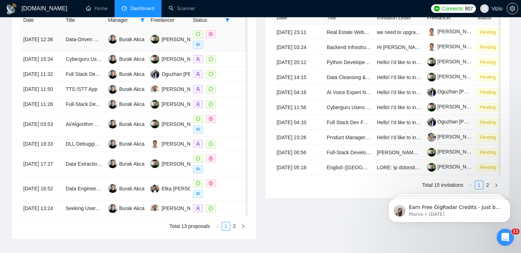
click at [75, 47] on td "Data-Driven Deal Maker – Build Dashboards That Show What Marketing Really Works" at bounding box center [84, 39] width 42 height 25
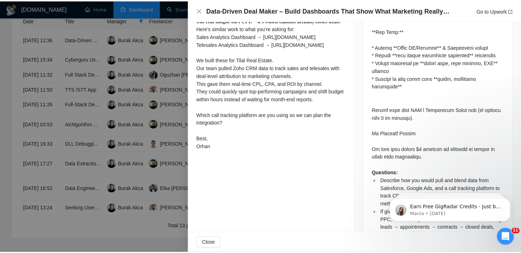
scroll to position [458, 0]
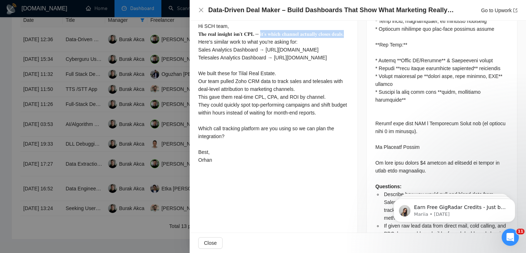
drag, startPoint x: 265, startPoint y: 47, endPoint x: 228, endPoint y: 57, distance: 38.2
click at [228, 57] on div "Hi SCH team, 𝐓𝐡𝐞 𝐫𝐞𝐚𝐥 𝐢𝐧𝐬𝐢𝐠𝐡𝐭 𝐢𝐬𝐧’𝐭 𝐂𝐏𝐋 -- 𝐢𝐭’𝐬 𝐰𝐡𝐢𝐜𝐡 𝐜𝐡𝐚𝐧𝐧𝐞𝐥 𝐚𝐜𝐭𝐮𝐚𝐥𝐥𝐲 𝐜𝐥𝐨𝐬𝐞𝐬 𝐝…" at bounding box center [273, 93] width 151 height 142
click at [163, 130] on div at bounding box center [263, 126] width 526 height 253
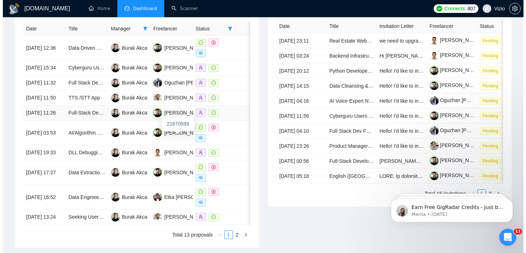
scroll to position [298, 0]
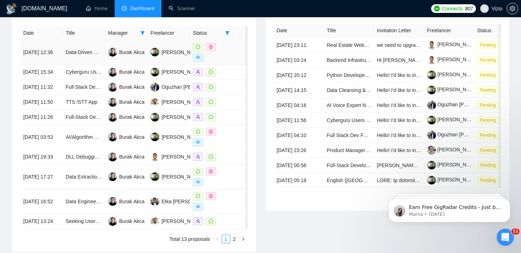
click at [73, 59] on td "Data-Driven Deal Maker – Build Dashboards That Show What Marketing Really Works" at bounding box center [84, 52] width 42 height 25
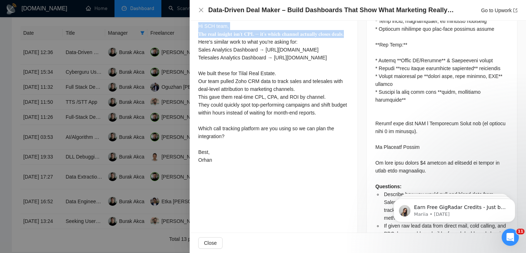
drag, startPoint x: 198, startPoint y: 42, endPoint x: 225, endPoint y: 54, distance: 29.8
click at [225, 54] on div "Hi SCH team, 𝐓𝐡𝐞 𝐫𝐞𝐚𝐥 𝐢𝐧𝐬𝐢𝐠𝐡𝐭 𝐢𝐬𝐧’𝐭 𝐂𝐏𝐋 -- 𝐢𝐭’𝐬 𝐰𝐡𝐢𝐜𝐡 𝐜𝐡𝐚𝐧𝐧𝐞𝐥 𝐚𝐜𝐭𝐮𝐚𝐥𝐥𝐲 𝐜𝐥𝐨𝐬𝐞𝐬 𝐝…" at bounding box center [273, 93] width 151 height 142
copy div "Hi SCH team, 𝐓𝐡𝐞 𝐫𝐞𝐚𝐥 𝐢𝐧𝐬𝐢𝐠𝐡𝐭 𝐢𝐬𝐧’𝐭 𝐂𝐏𝐋 -- 𝐢𝐭’𝐬 𝐰𝐡𝐢𝐜𝐡 𝐜𝐡𝐚𝐧𝐧𝐞𝐥 𝐚𝐜𝐭𝐮𝐚𝐥𝐥𝐲 𝐜𝐥𝐨𝐬𝐞𝐬 𝐝…"
click at [148, 59] on div at bounding box center [263, 126] width 526 height 253
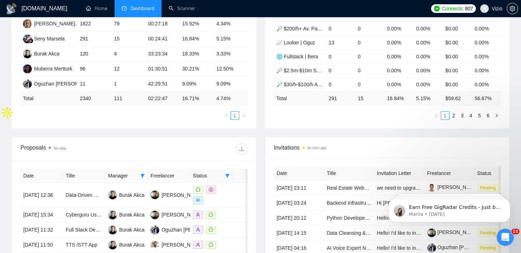
scroll to position [155, 0]
click at [144, 177] on icon "filter" at bounding box center [142, 175] width 4 height 4
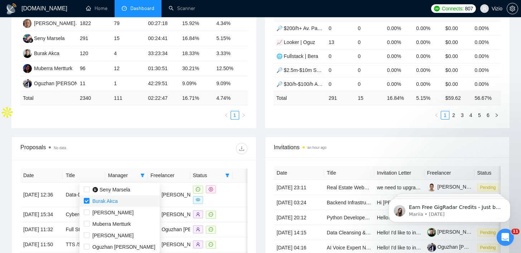
click at [125, 200] on span "Burak Akca" at bounding box center [120, 201] width 72 height 8
checkbox input "false"
click at [168, 151] on div at bounding box center [190, 148] width 113 height 11
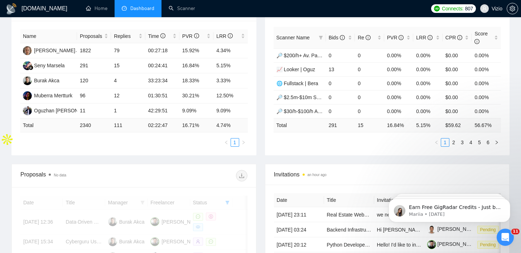
scroll to position [248, 0]
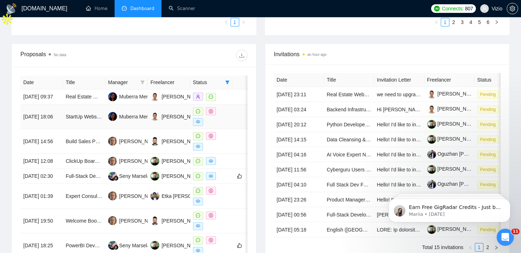
click at [148, 116] on td "[PERSON_NAME]" at bounding box center [168, 116] width 42 height 25
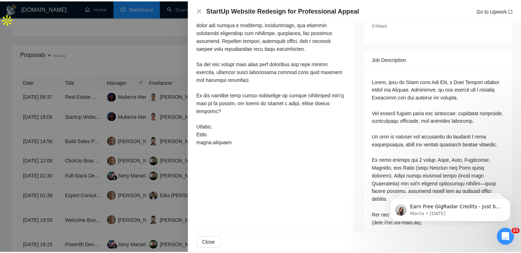
scroll to position [126, 0]
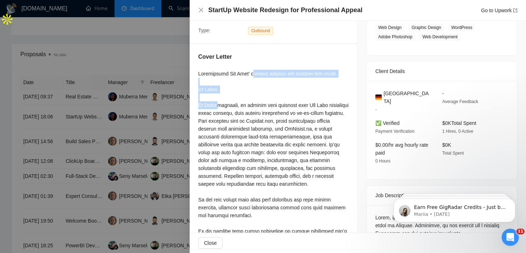
drag, startPoint x: 229, startPoint y: 73, endPoint x: 330, endPoint y: 72, distance: 100.9
click at [307, 72] on div at bounding box center [273, 176] width 151 height 213
click at [330, 72] on div at bounding box center [273, 176] width 151 height 213
click at [274, 76] on div at bounding box center [273, 176] width 151 height 213
click at [217, 79] on div at bounding box center [273, 176] width 151 height 213
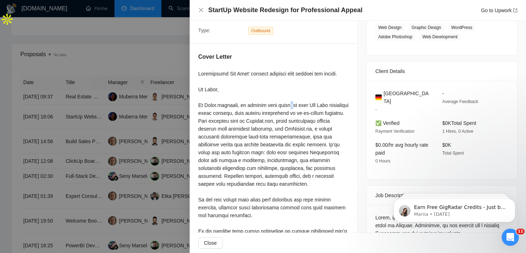
click at [217, 79] on div at bounding box center [273, 176] width 151 height 213
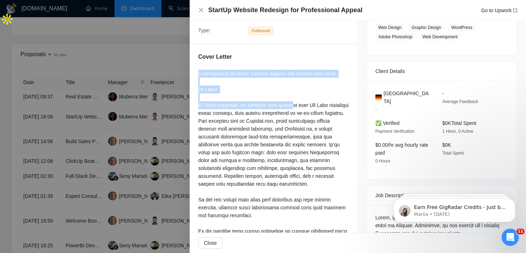
click at [217, 79] on div at bounding box center [273, 176] width 151 height 213
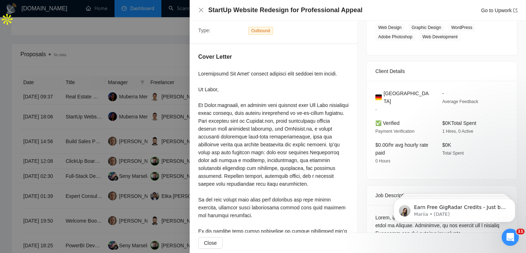
click at [183, 112] on div at bounding box center [263, 126] width 526 height 253
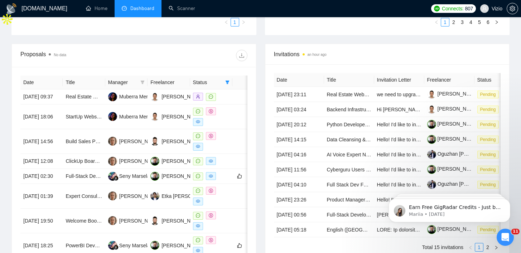
click at [181, 55] on div at bounding box center [190, 55] width 113 height 11
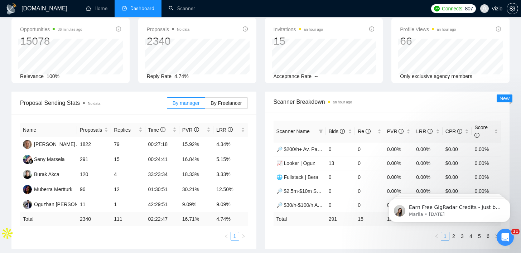
scroll to position [0, 0]
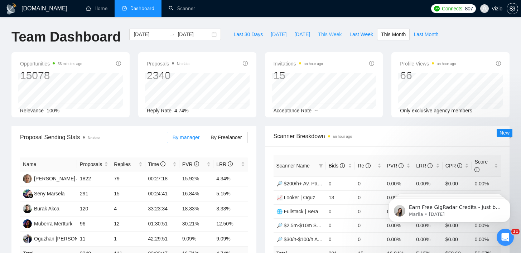
click at [334, 34] on span "This Week" at bounding box center [330, 34] width 24 height 8
type input "[DATE]"
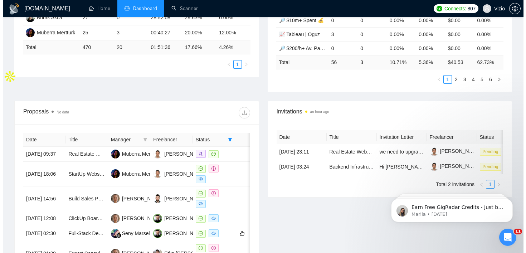
scroll to position [190, 0]
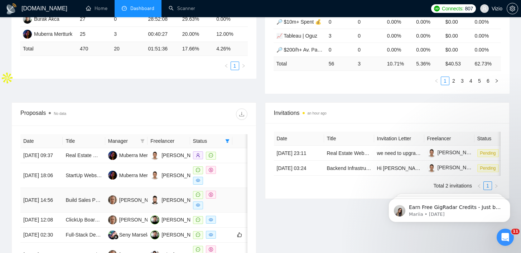
click at [97, 213] on td "Build Sales Performance Dashboard in Notion (Integrations: Twilio, Trengo, Shop…" at bounding box center [84, 200] width 42 height 25
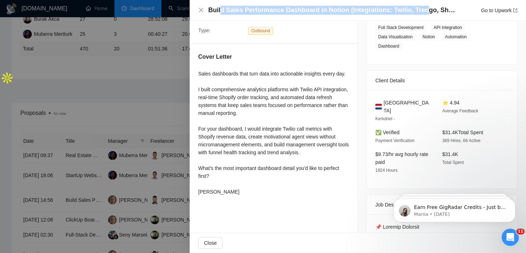
drag, startPoint x: 220, startPoint y: 10, endPoint x: 422, endPoint y: 11, distance: 201.8
click at [422, 11] on h4 "Build Sales Performance Dashboard in Notion (Integrations: Twilio, Trengo, Shop…" at bounding box center [331, 10] width 247 height 9
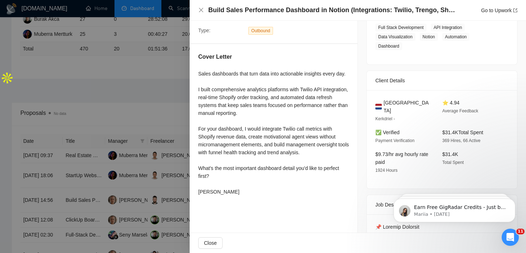
click at [381, 20] on div "Build Sales Performance Dashboard in Notion (Integrations: Twilio, Trengo, Shop…" at bounding box center [358, 10] width 336 height 21
click at [157, 179] on div at bounding box center [263, 126] width 526 height 253
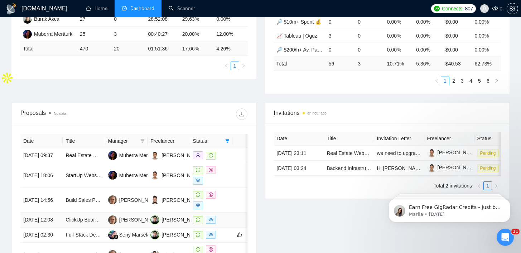
click at [81, 225] on td "ClickUp Board Setup Expert Needed" at bounding box center [84, 220] width 42 height 15
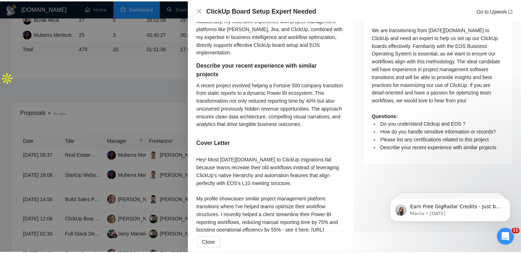
scroll to position [324, 0]
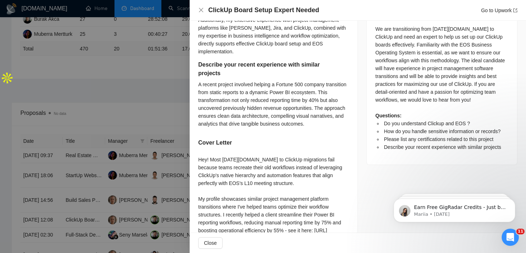
click at [35, 131] on div at bounding box center [263, 126] width 526 height 253
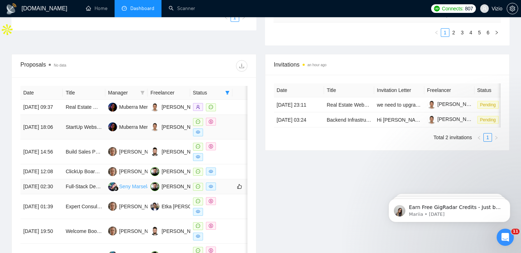
scroll to position [255, 0]
